Goal: Obtain resource: Obtain resource

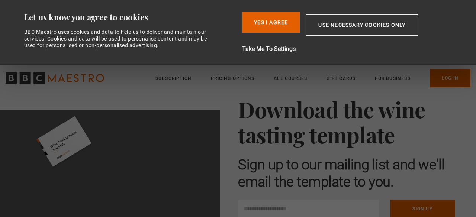
click at [350, 25] on button "Use necessary cookies only" at bounding box center [362, 25] width 112 height 21
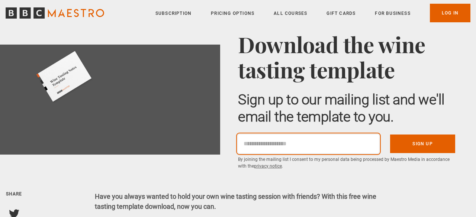
click at [257, 142] on input "Email" at bounding box center [308, 144] width 141 height 19
type input "**********"
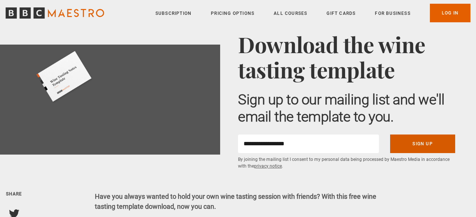
click at [425, 145] on button "Sign Up" at bounding box center [422, 144] width 65 height 19
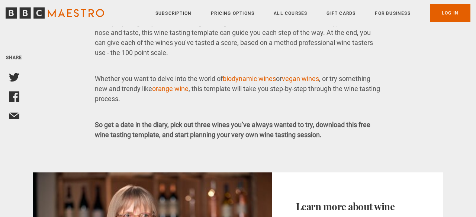
scroll to position [242, 0]
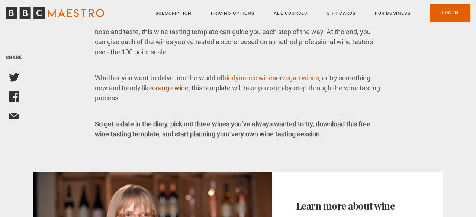
click at [168, 89] on link "orange wine" at bounding box center [170, 88] width 36 height 8
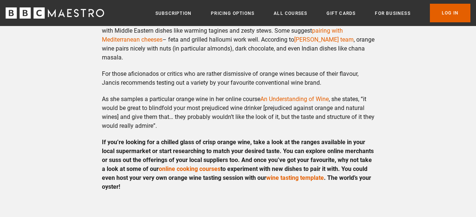
scroll to position [992, 0]
click at [289, 181] on link "wine tasting template" at bounding box center [295, 177] width 58 height 7
